Goal: Task Accomplishment & Management: Manage account settings

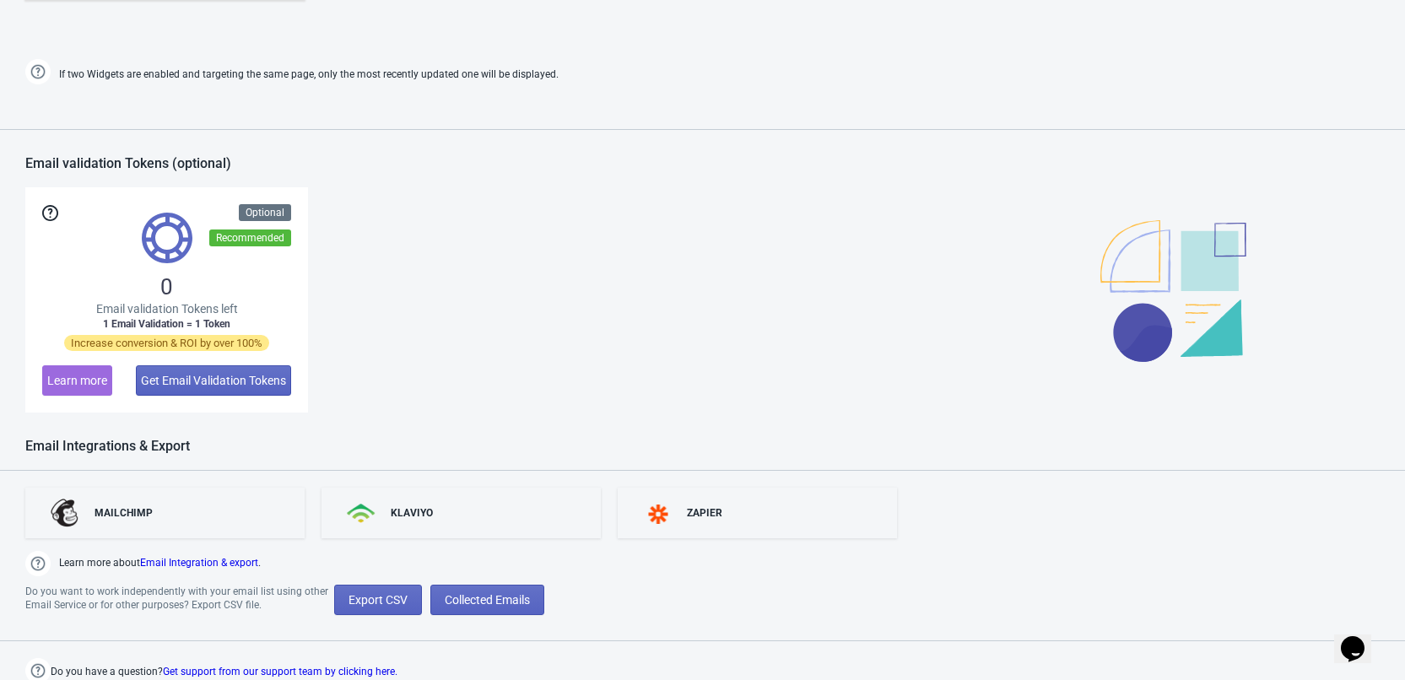
scroll to position [1109, 0]
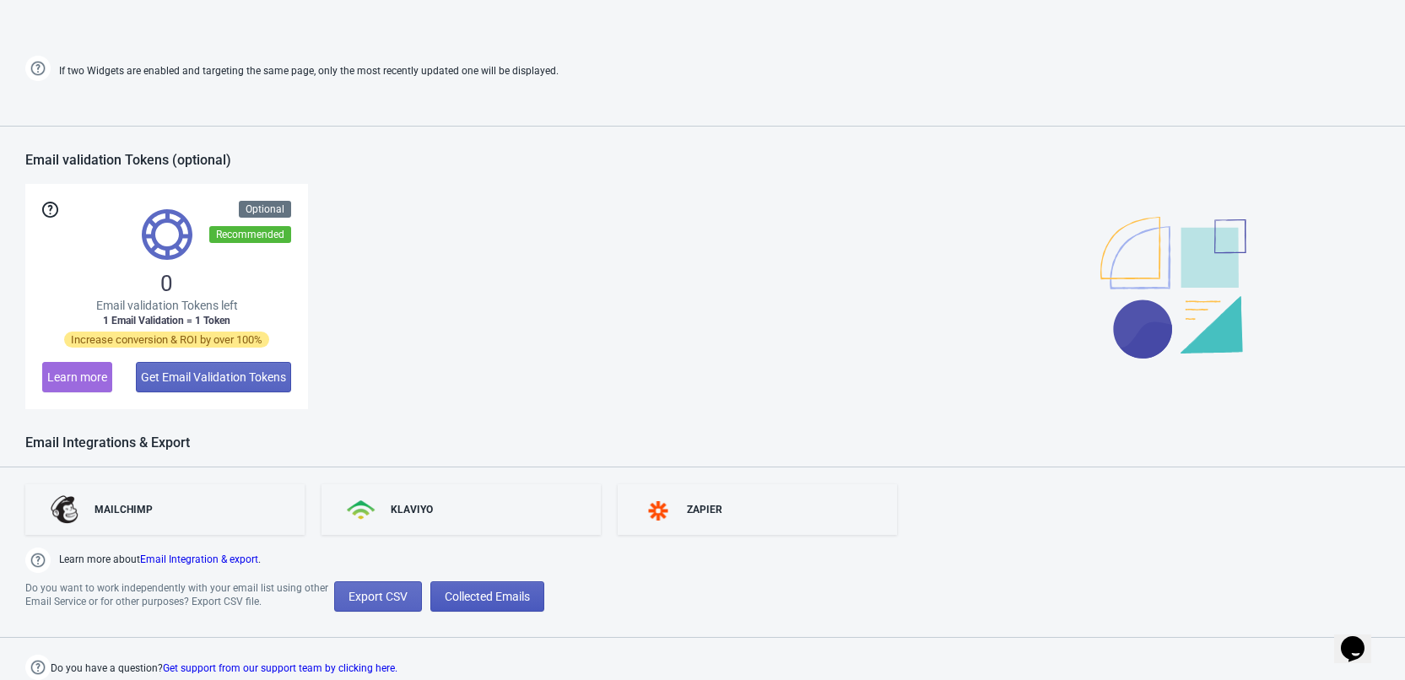
click at [484, 598] on span "Collected Emails" at bounding box center [487, 597] width 85 height 14
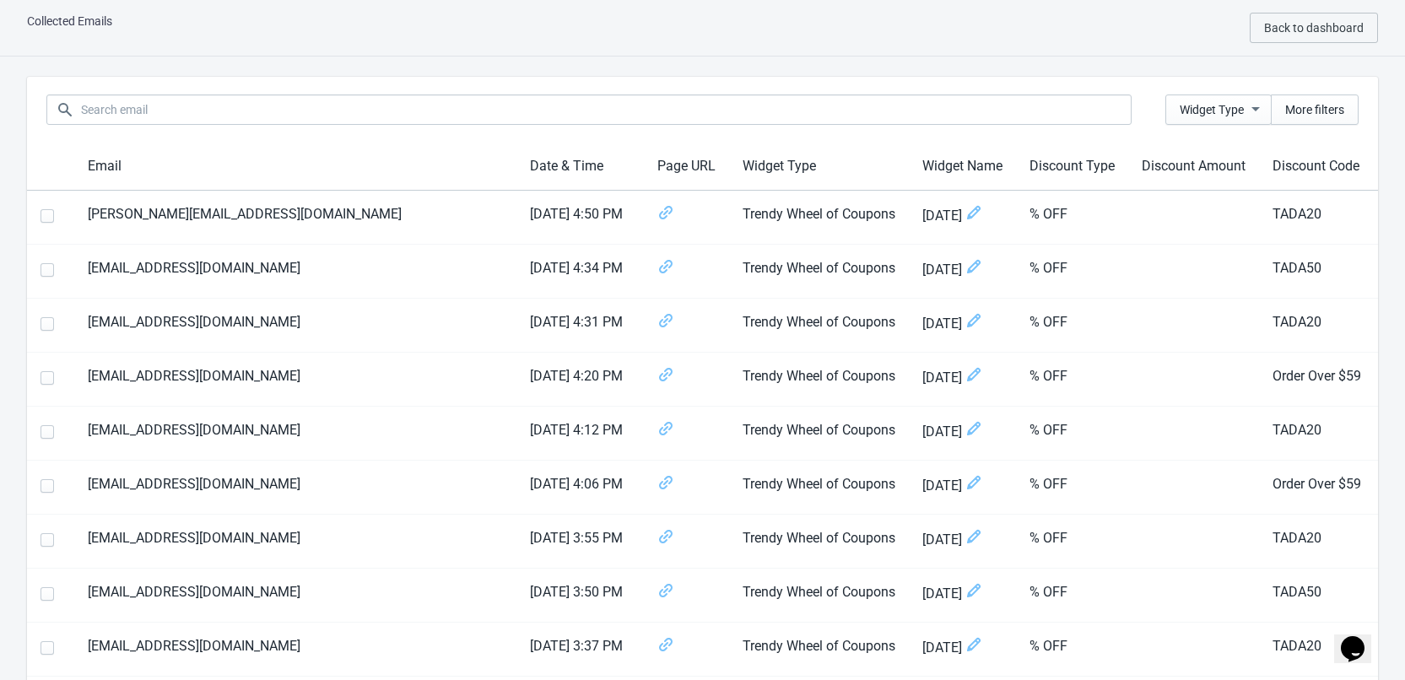
scroll to position [1109, 0]
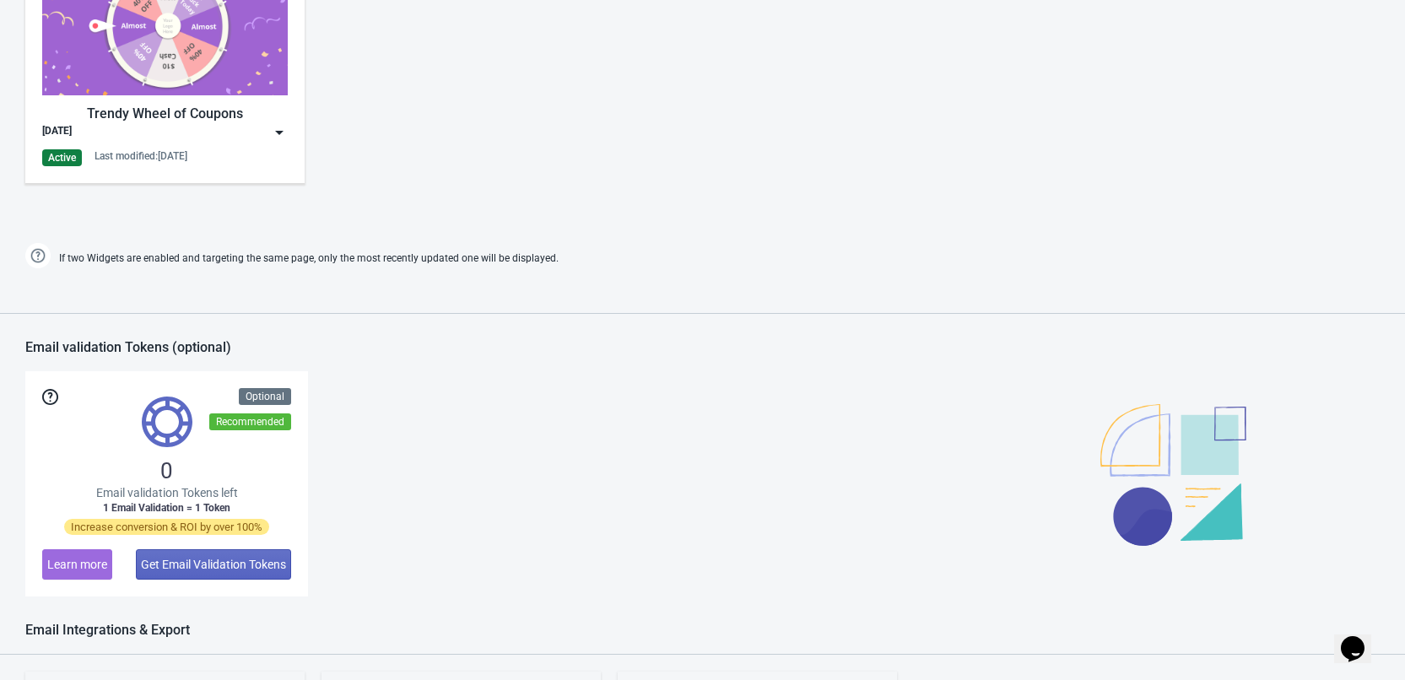
scroll to position [687, 0]
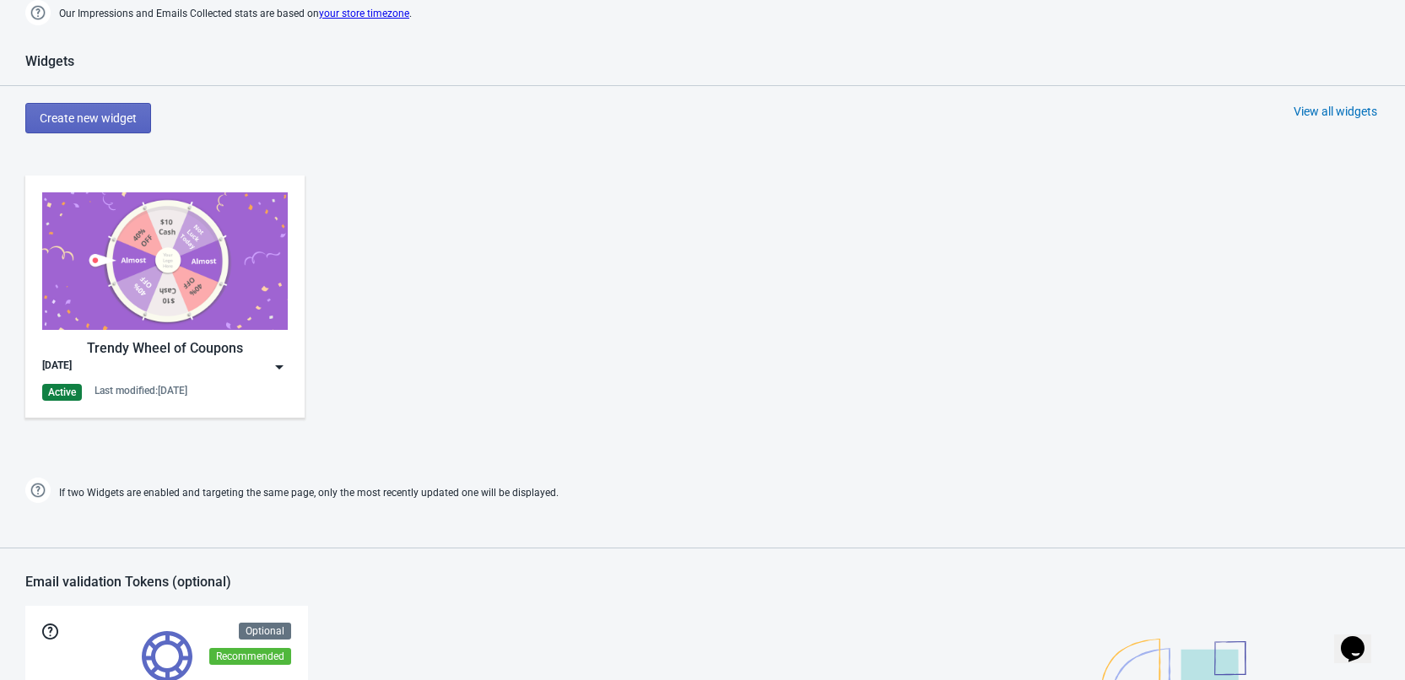
click at [215, 262] on img at bounding box center [165, 261] width 246 height 138
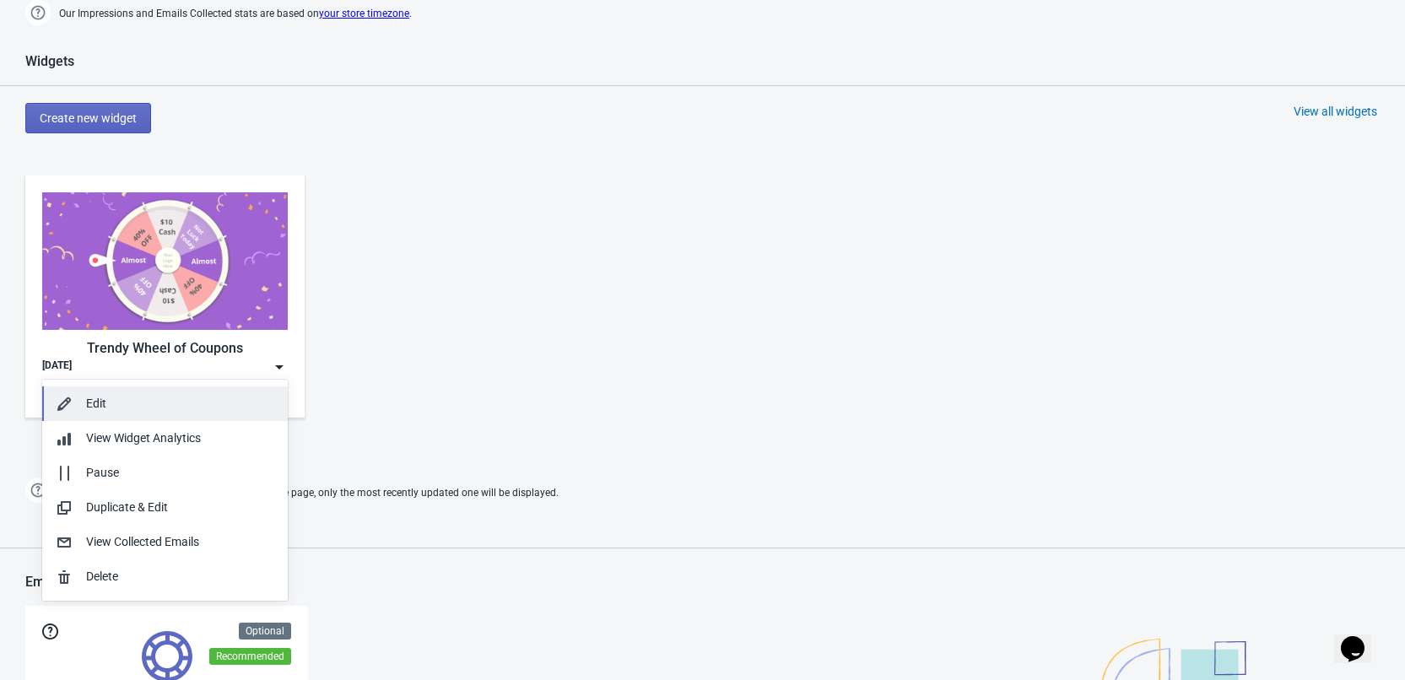
click at [107, 406] on div "Edit" at bounding box center [180, 404] width 188 height 18
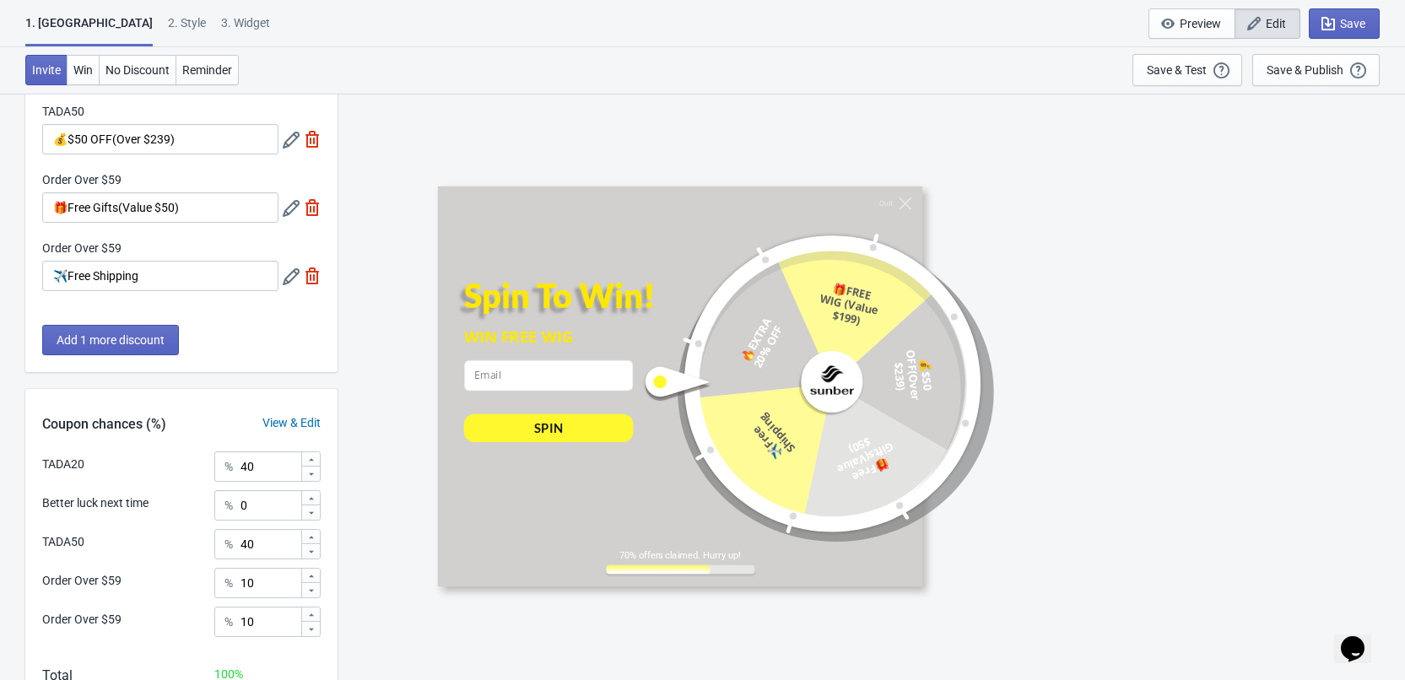
scroll to position [327, 0]
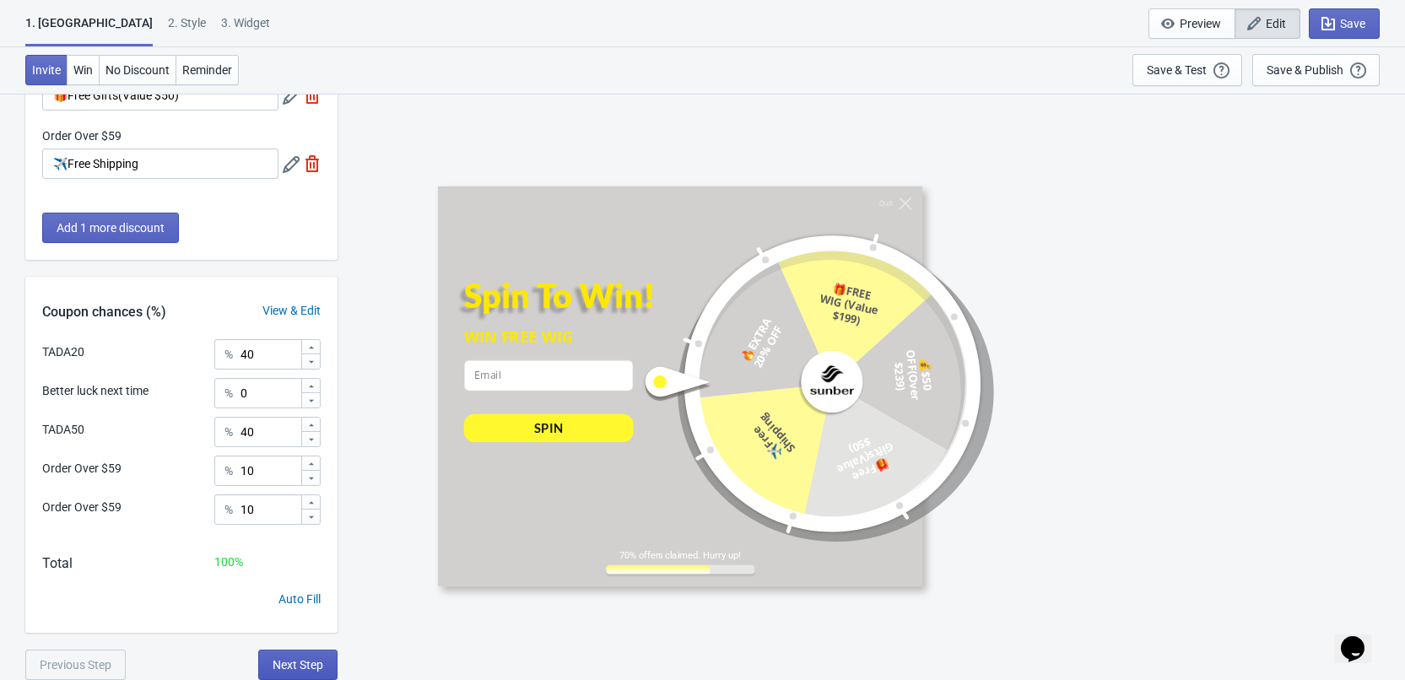
click at [306, 672] on button "Next Step" at bounding box center [297, 665] width 79 height 30
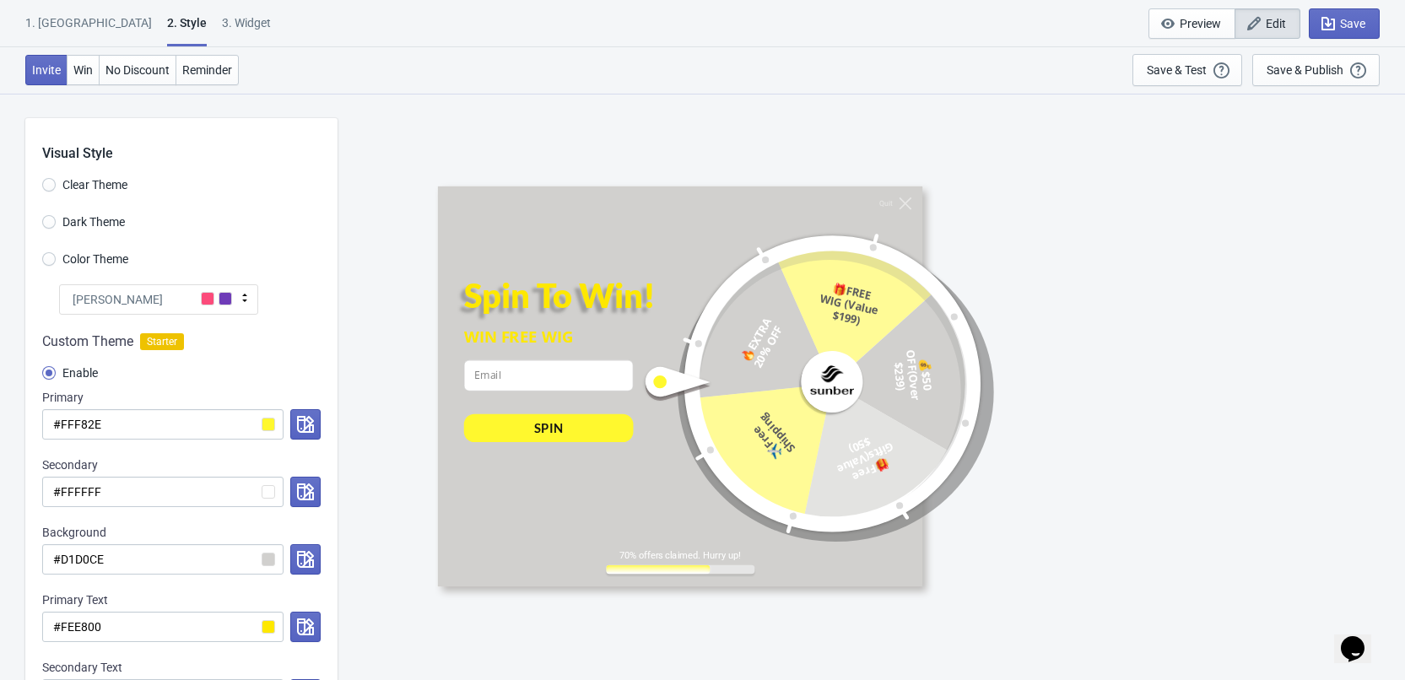
scroll to position [253, 0]
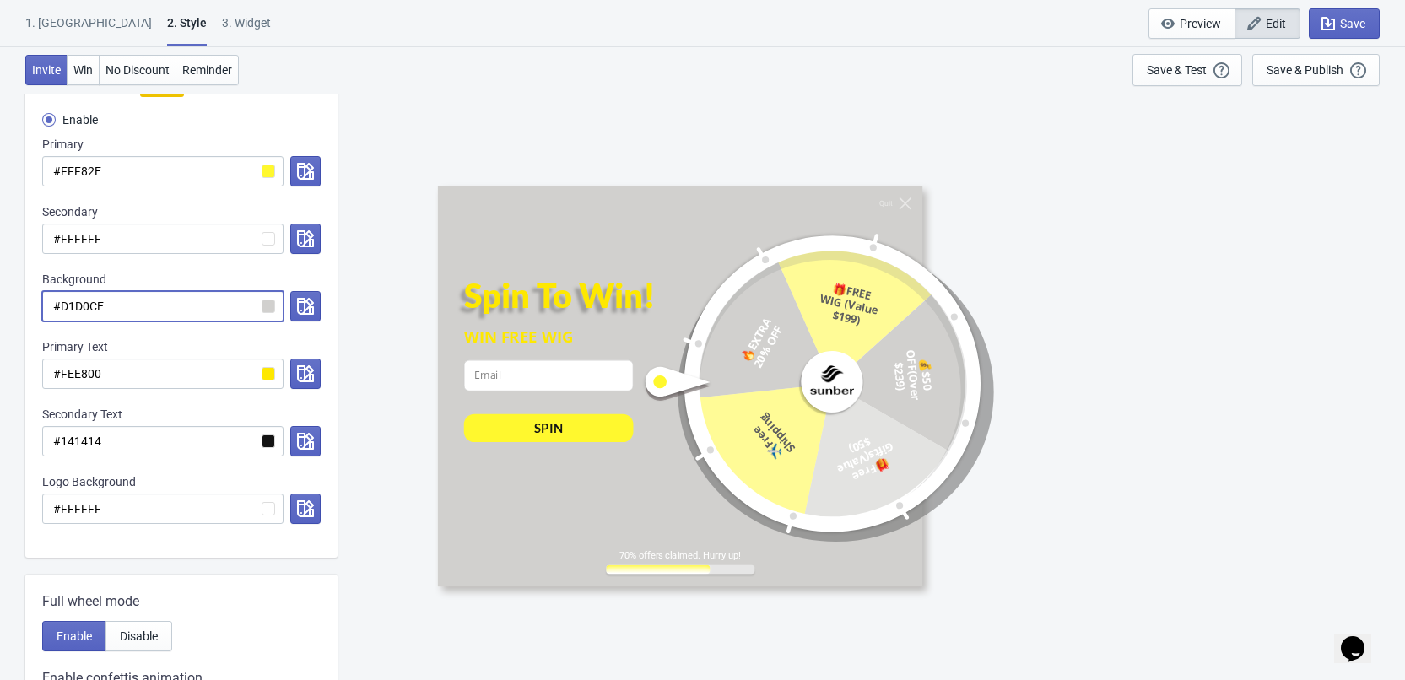
click at [142, 306] on input "#D1D0CE" at bounding box center [162, 306] width 241 height 30
paste input "6FC1E6"
radio input "true"
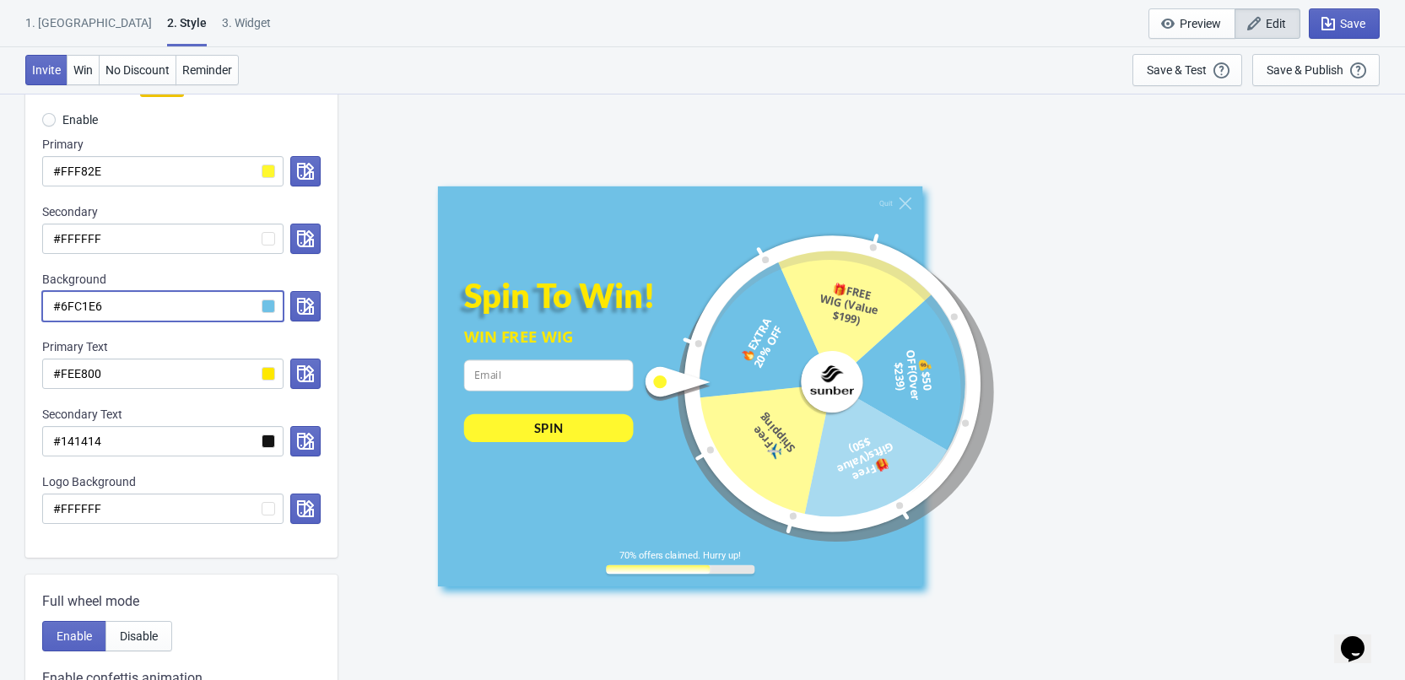
type input "#6FC1E6"
click at [1345, 25] on span "Save" at bounding box center [1352, 24] width 25 height 14
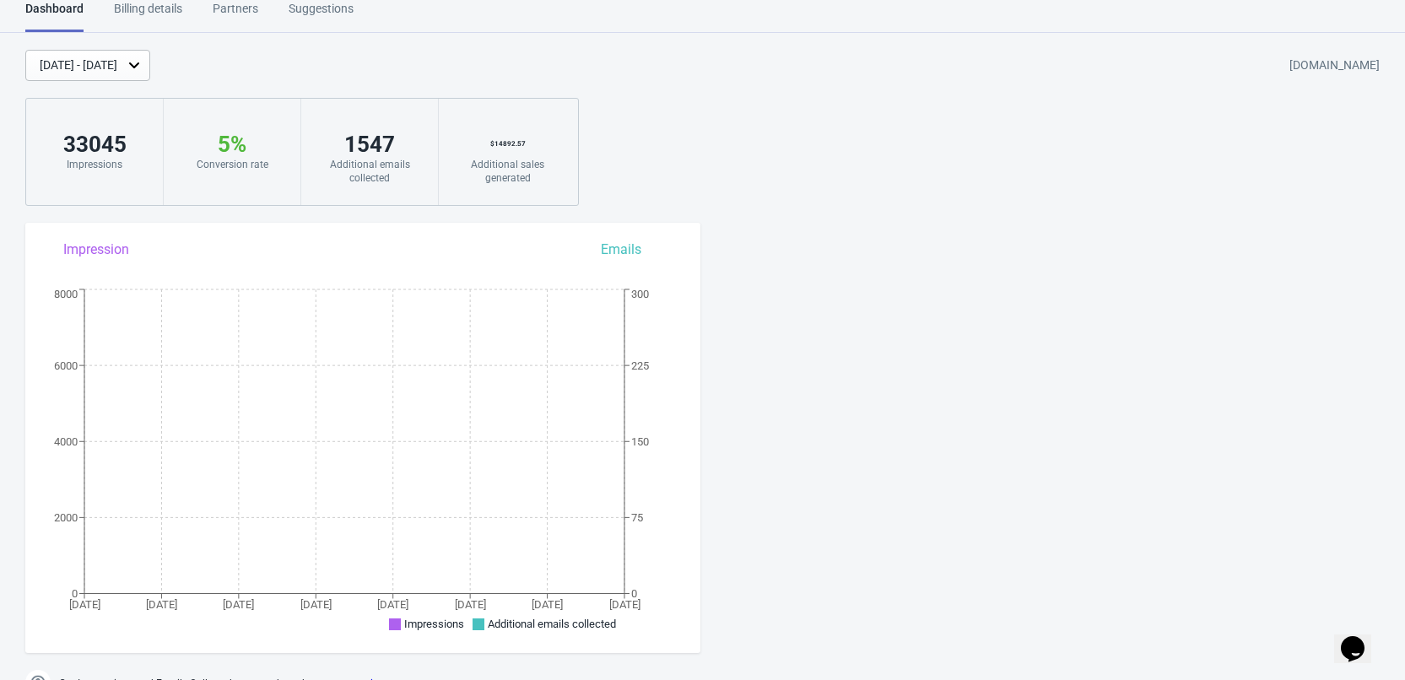
scroll to position [177, 0]
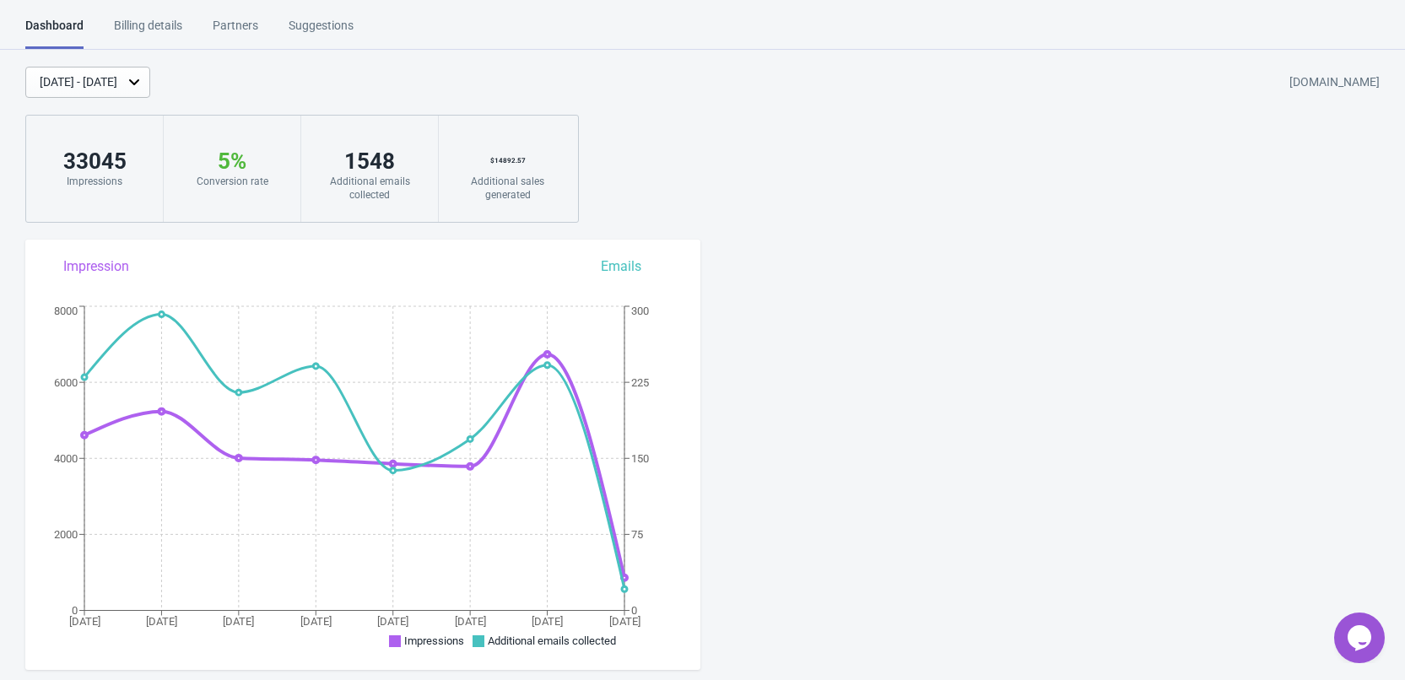
click at [104, 88] on div "[DATE] - [DATE]" at bounding box center [79, 82] width 78 height 18
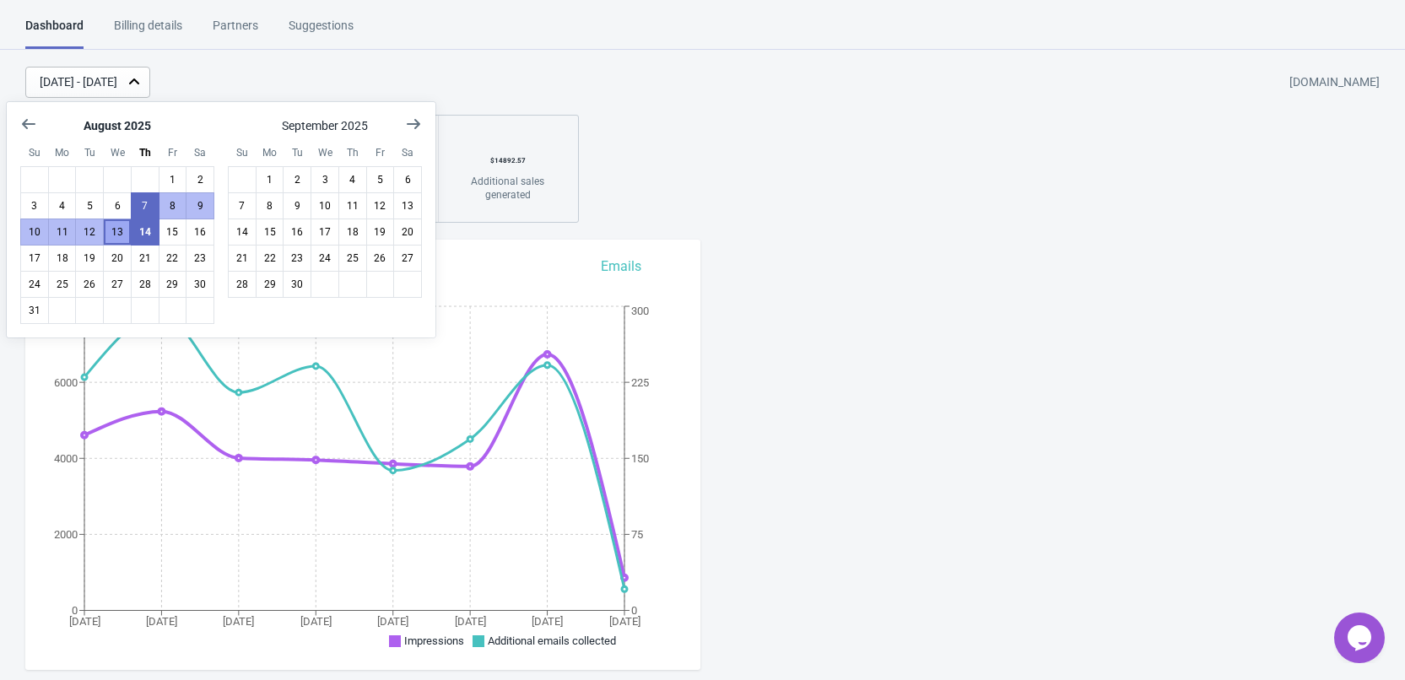
click at [115, 230] on button "13" at bounding box center [117, 232] width 29 height 27
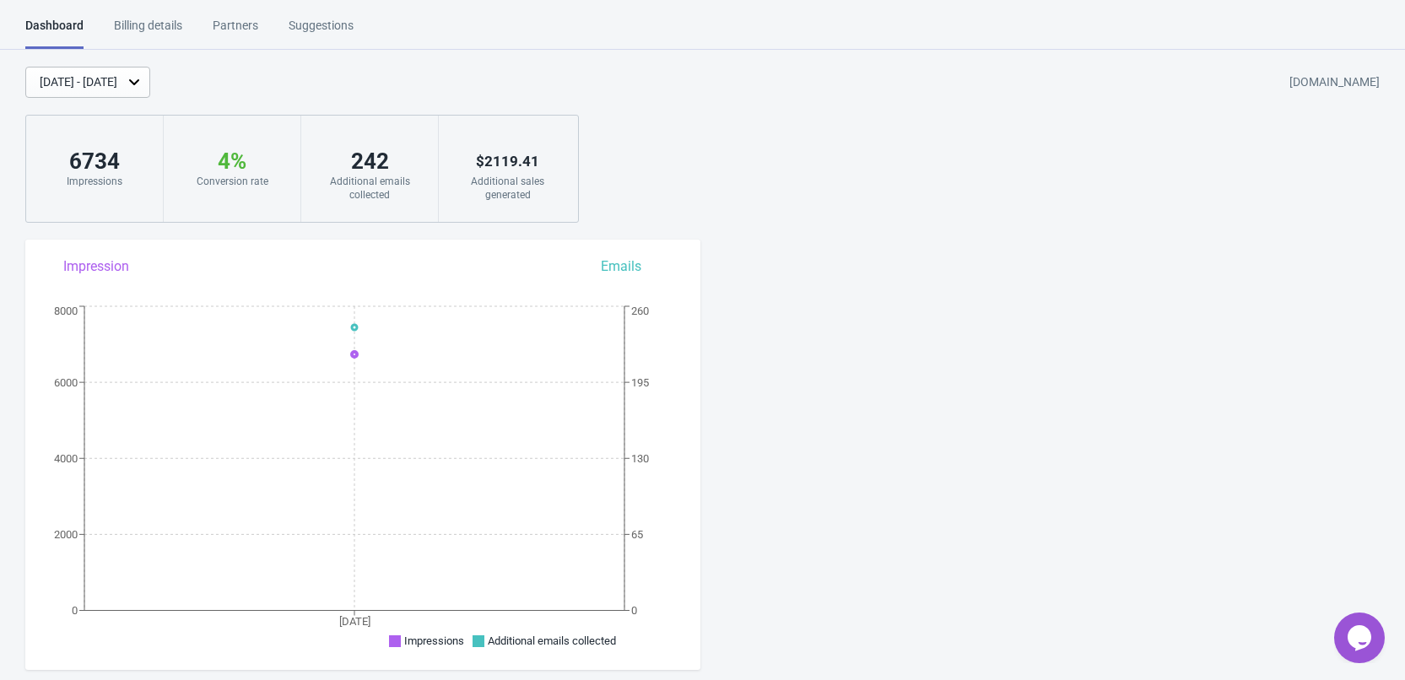
click at [117, 83] on div "Aug 13, 2025 - Aug 13, 2025" at bounding box center [79, 82] width 78 height 18
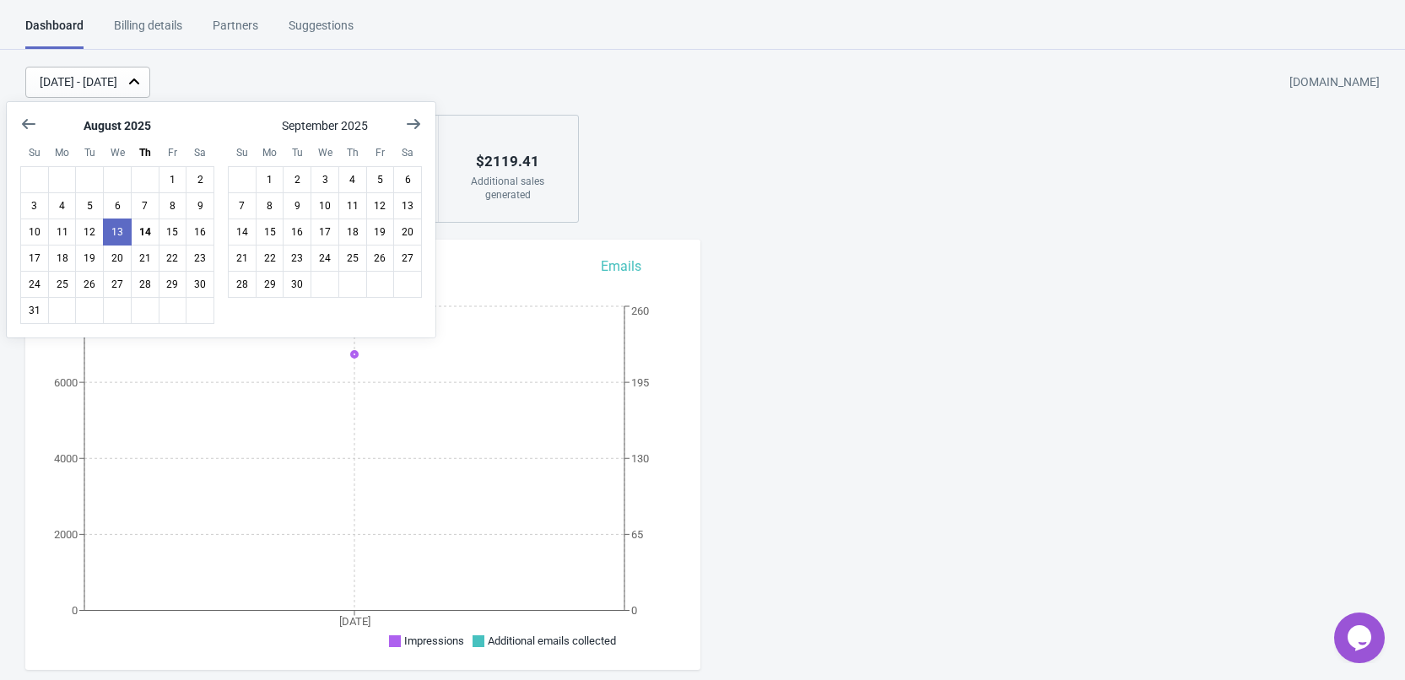
click at [809, 211] on div "Aug 13, 2025 - Aug 13, 2025 sunber.myshopify.com 6734 Impressions 4 % Your Tada…" at bounding box center [702, 145] width 1405 height 156
